Goal: Share content: Share content

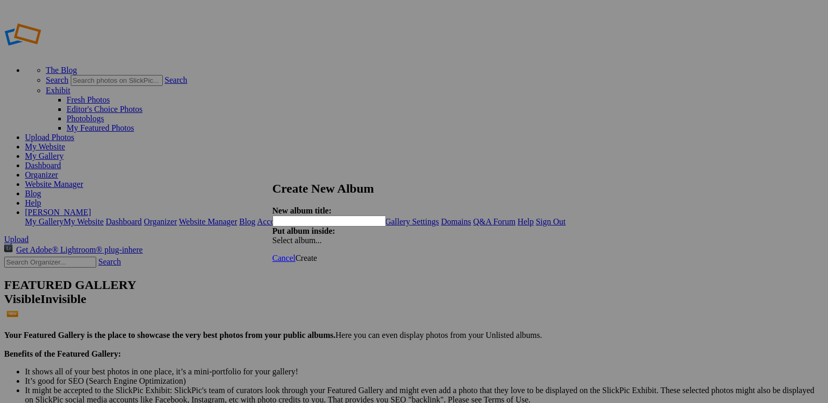
click at [382, 215] on input "text" at bounding box center [329, 220] width 113 height 11
type input "20250912 SJM VB"
click at [317, 253] on span "Create" at bounding box center [307, 257] width 22 height 9
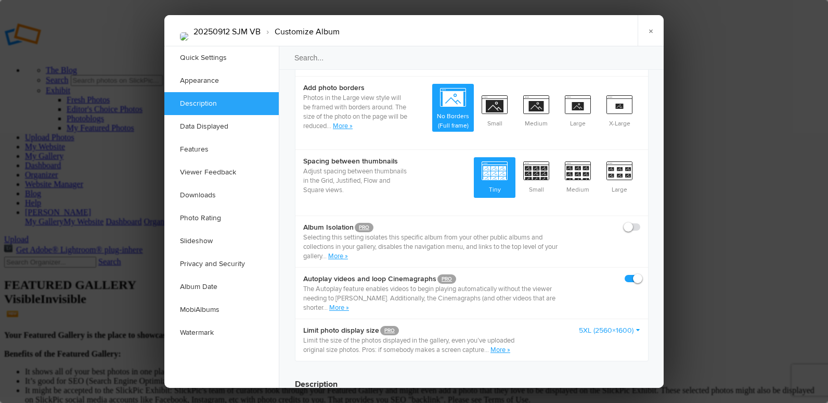
scroll to position [624, 0]
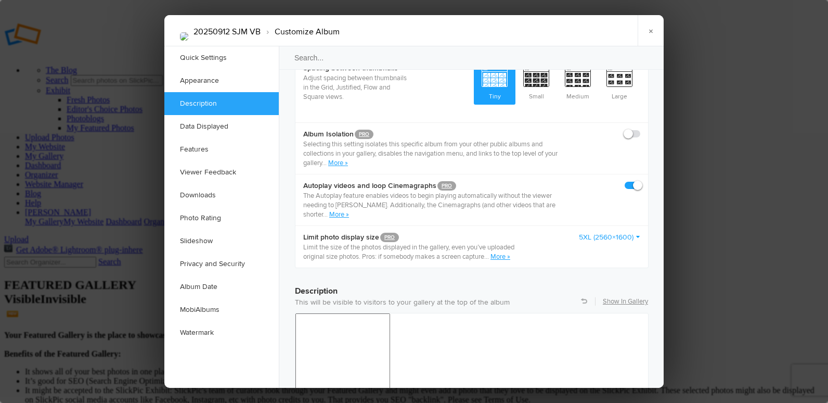
click at [610, 232] on link "5XL (2560×1600)" at bounding box center [609, 237] width 61 height 10
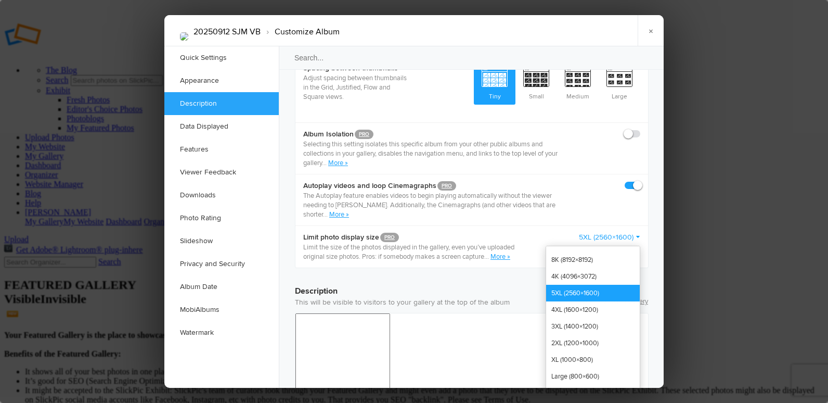
click at [593, 285] on link "5XL (2560×1600)" at bounding box center [593, 293] width 94 height 17
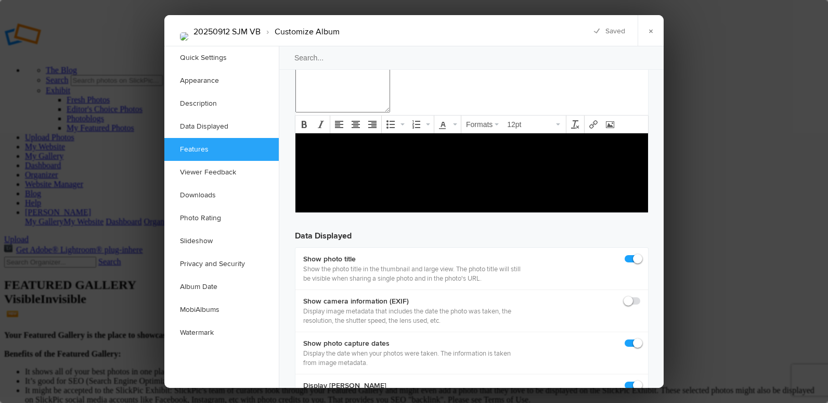
scroll to position [1457, 0]
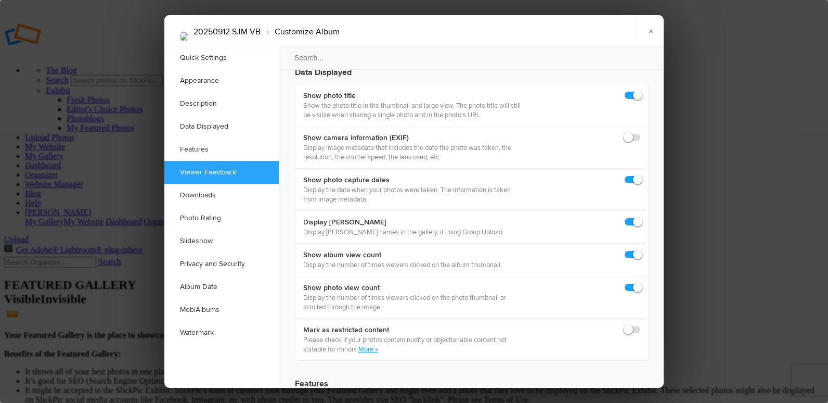
checkbox input "false"
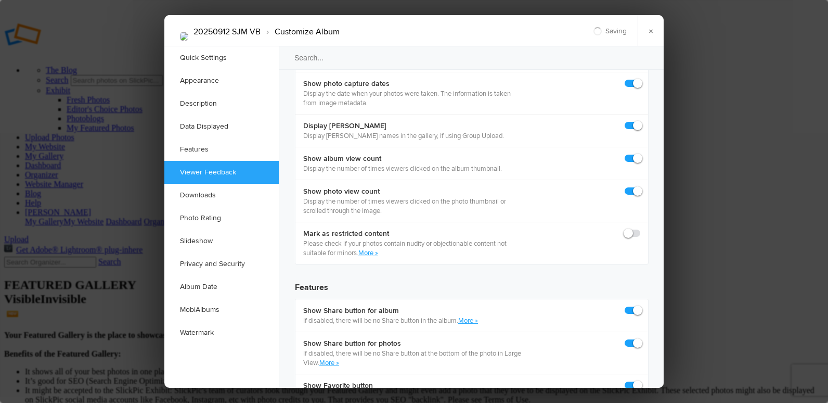
scroll to position [1561, 0]
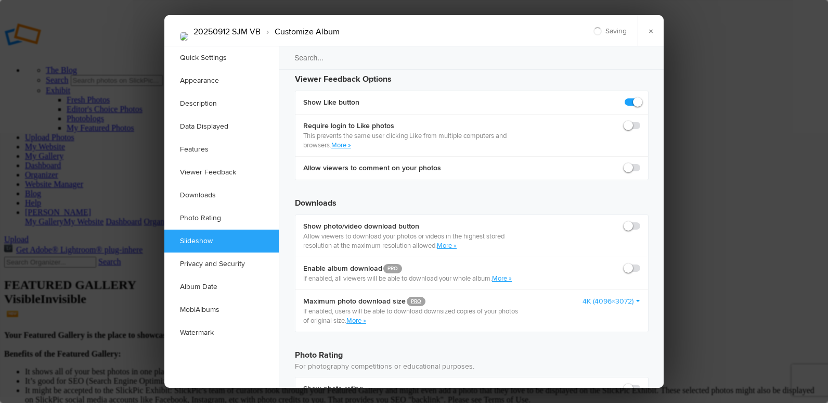
scroll to position [1977, 0]
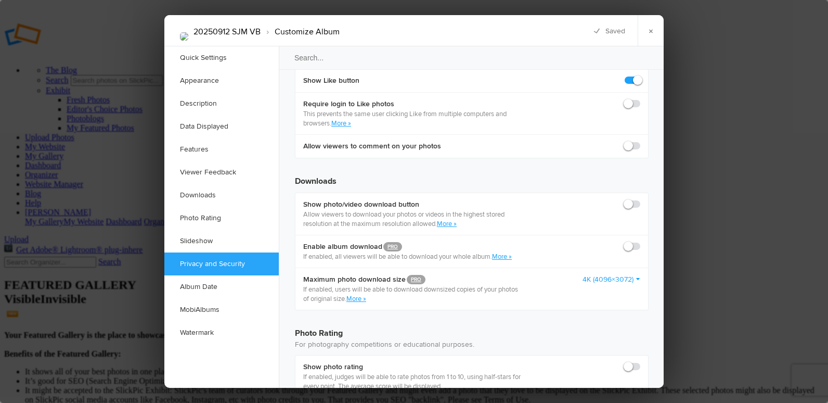
checkbox input "false"
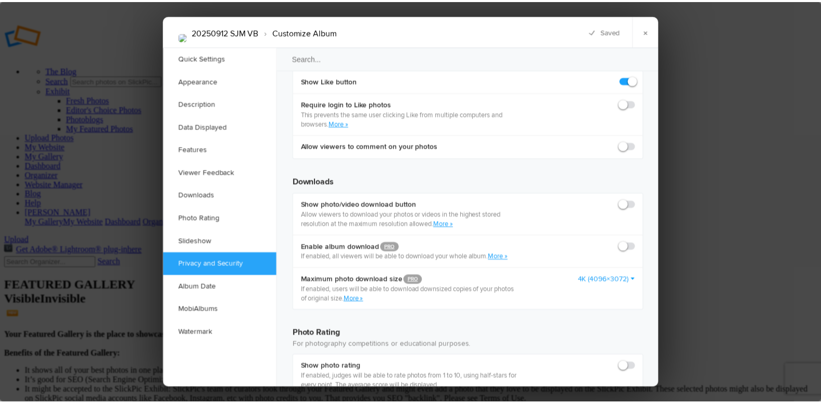
scroll to position [2081, 0]
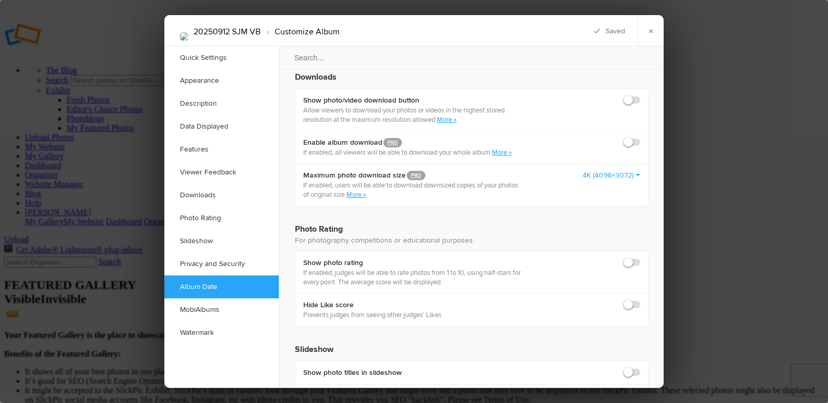
radio input "true"
click at [650, 32] on link "×" at bounding box center [651, 30] width 26 height 31
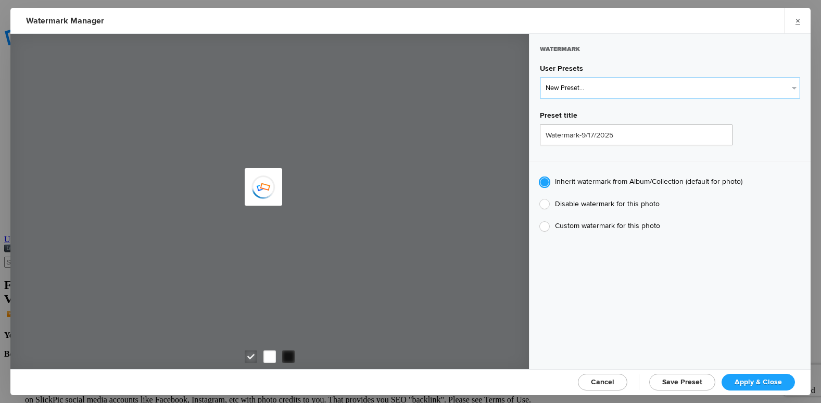
click at [560, 84] on select "New Preset..." at bounding box center [670, 88] width 260 height 21
select select "2: Object"
click at [540, 78] on select "New Preset... @etergen_sports lower @etergen_sports2 PRINT WATERMARK LOWER" at bounding box center [670, 88] width 260 height 21
type input "@etergen_sports2"
radio input "false"
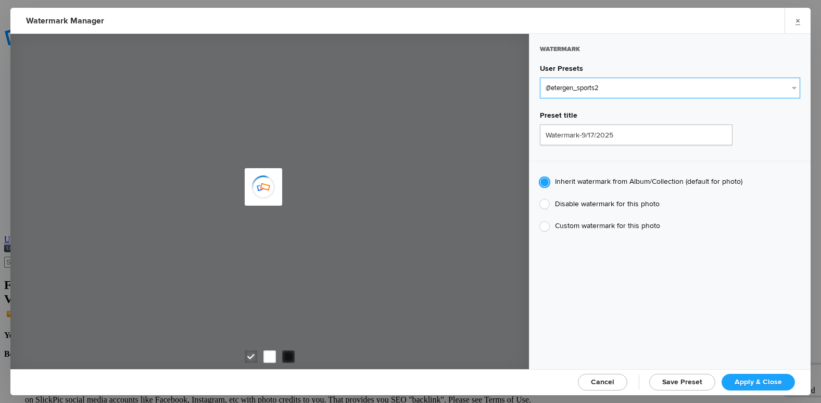
radio input "true"
type input "@etergen_sports"
type input "0.5"
type input "128"
radio input "true"
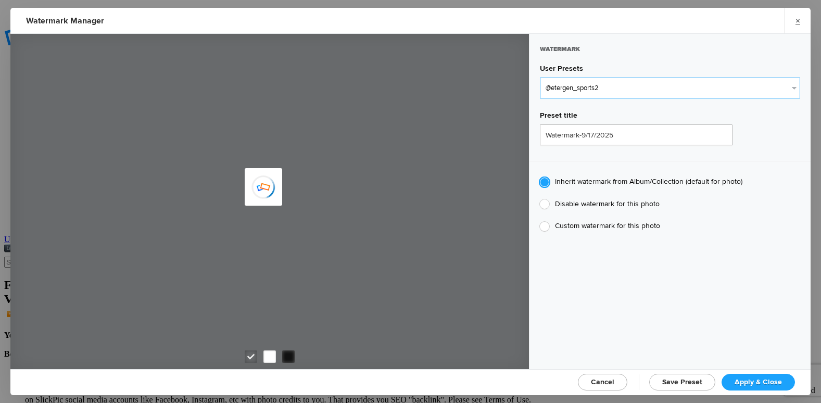
type input "0"
type input "20"
radio input "false"
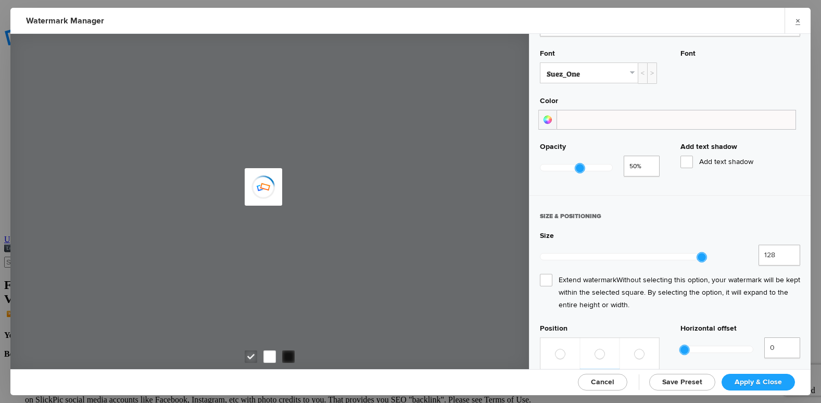
scroll to position [312, 0]
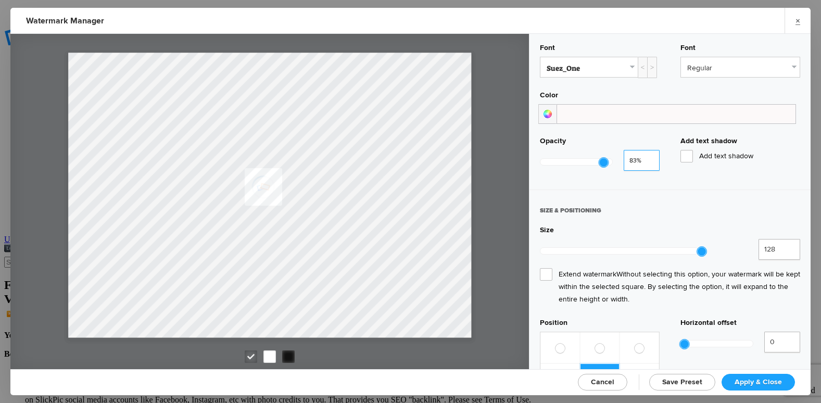
type input "0.88"
click at [647, 156] on input "0.88" at bounding box center [641, 160] width 36 height 21
click at [777, 377] on span "Apply & Close" at bounding box center [757, 381] width 47 height 9
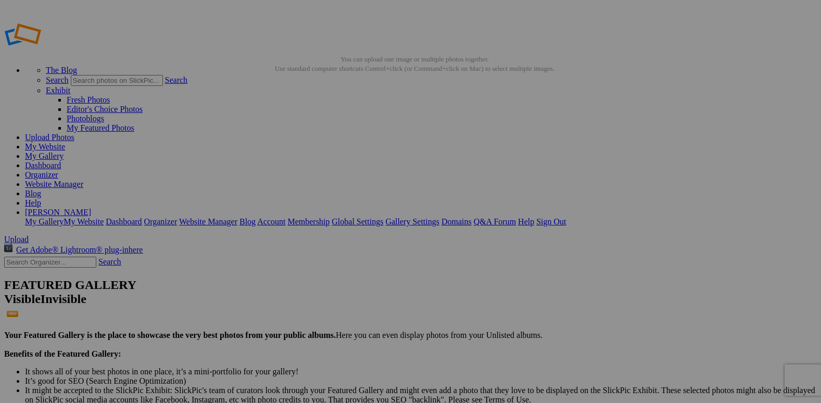
click at [58, 170] on link "Organizer" at bounding box center [41, 174] width 33 height 9
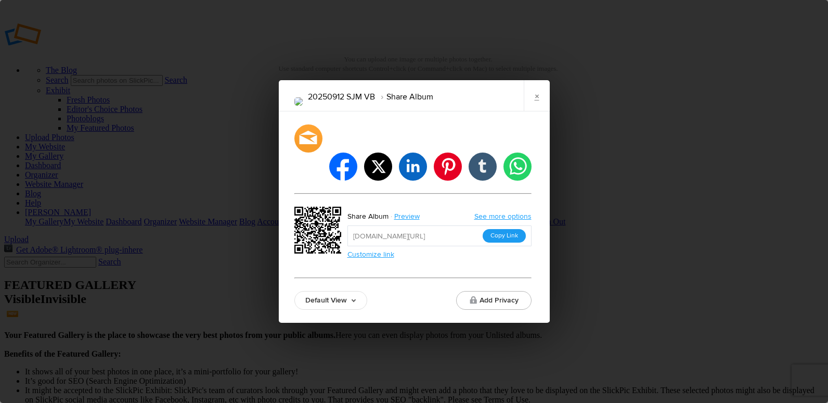
click at [503, 229] on button "Copy Link" at bounding box center [504, 236] width 43 height 14
click at [532, 110] on link "×" at bounding box center [537, 95] width 26 height 31
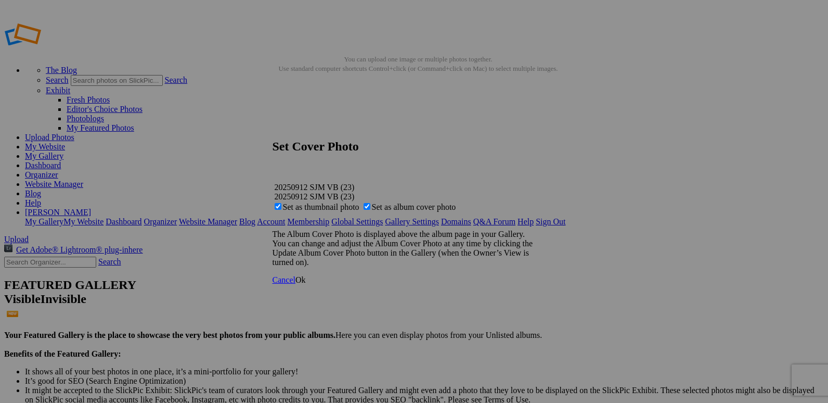
click at [306, 284] on span "Ok" at bounding box center [301, 279] width 10 height 9
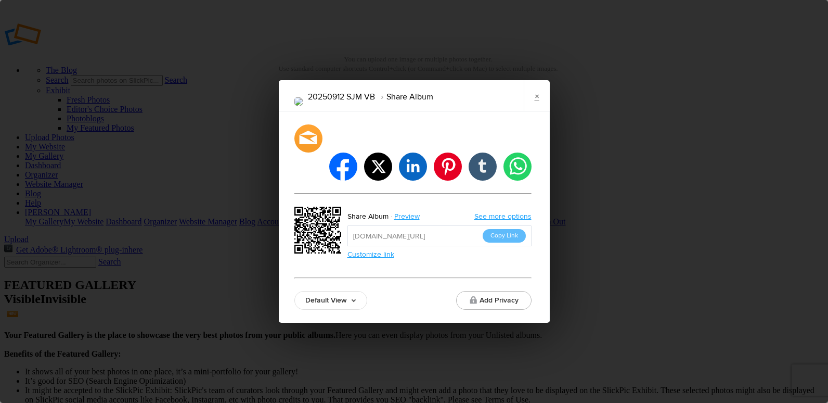
click at [501, 229] on button "Copy Link" at bounding box center [504, 236] width 43 height 14
drag, startPoint x: 530, startPoint y: 106, endPoint x: 545, endPoint y: 159, distance: 55.2
click at [530, 106] on link "×" at bounding box center [537, 95] width 26 height 31
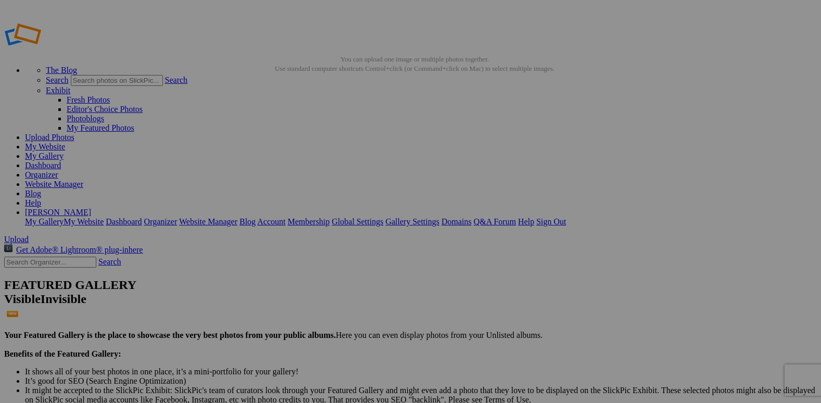
click at [58, 170] on link "Organizer" at bounding box center [41, 174] width 33 height 9
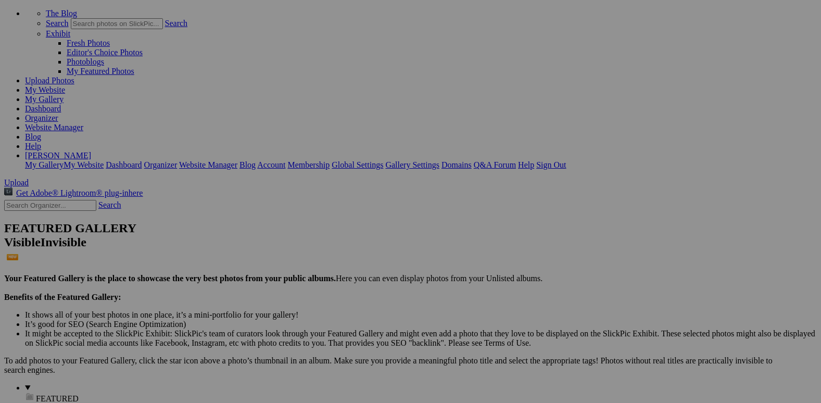
scroll to position [364, 0]
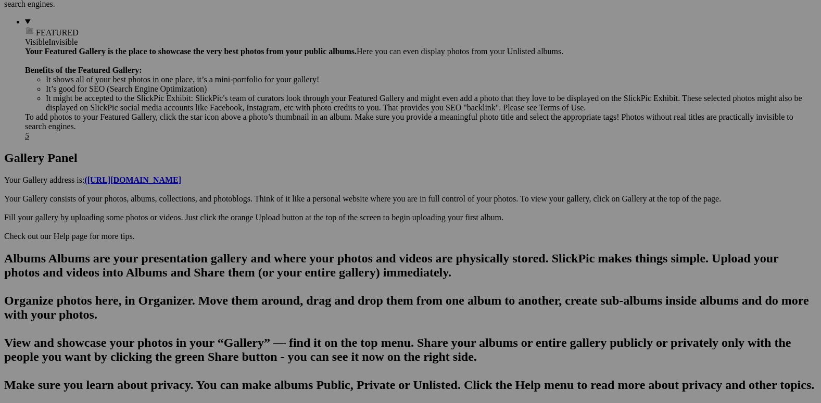
scroll to position [110, 0]
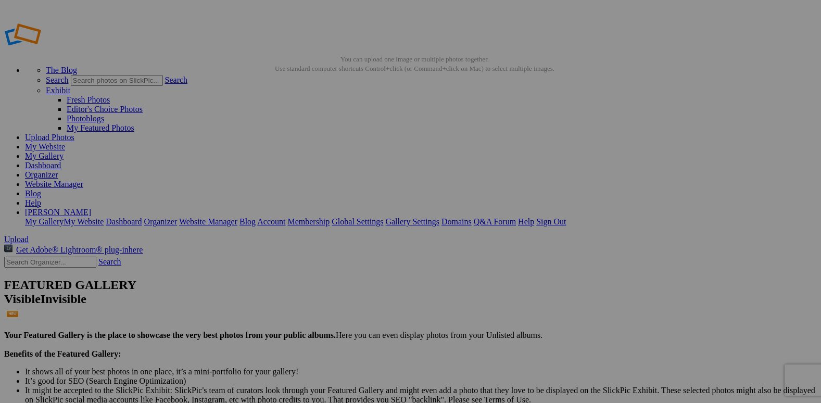
click at [58, 170] on link "Organizer" at bounding box center [41, 174] width 33 height 9
